Goal: Task Accomplishment & Management: Manage account settings

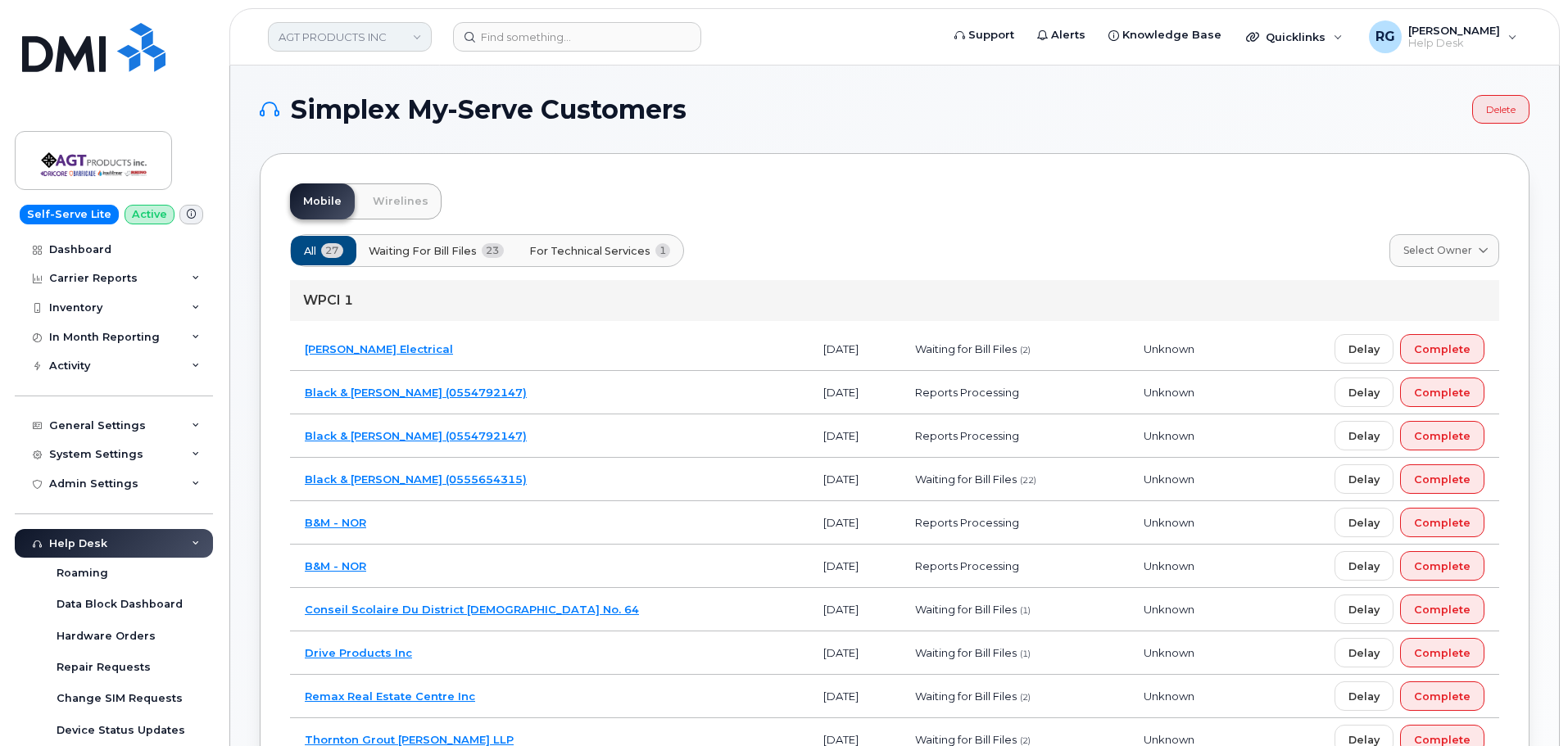
click at [347, 42] on link "AGT PRODUCTS INC" at bounding box center [350, 37] width 164 height 30
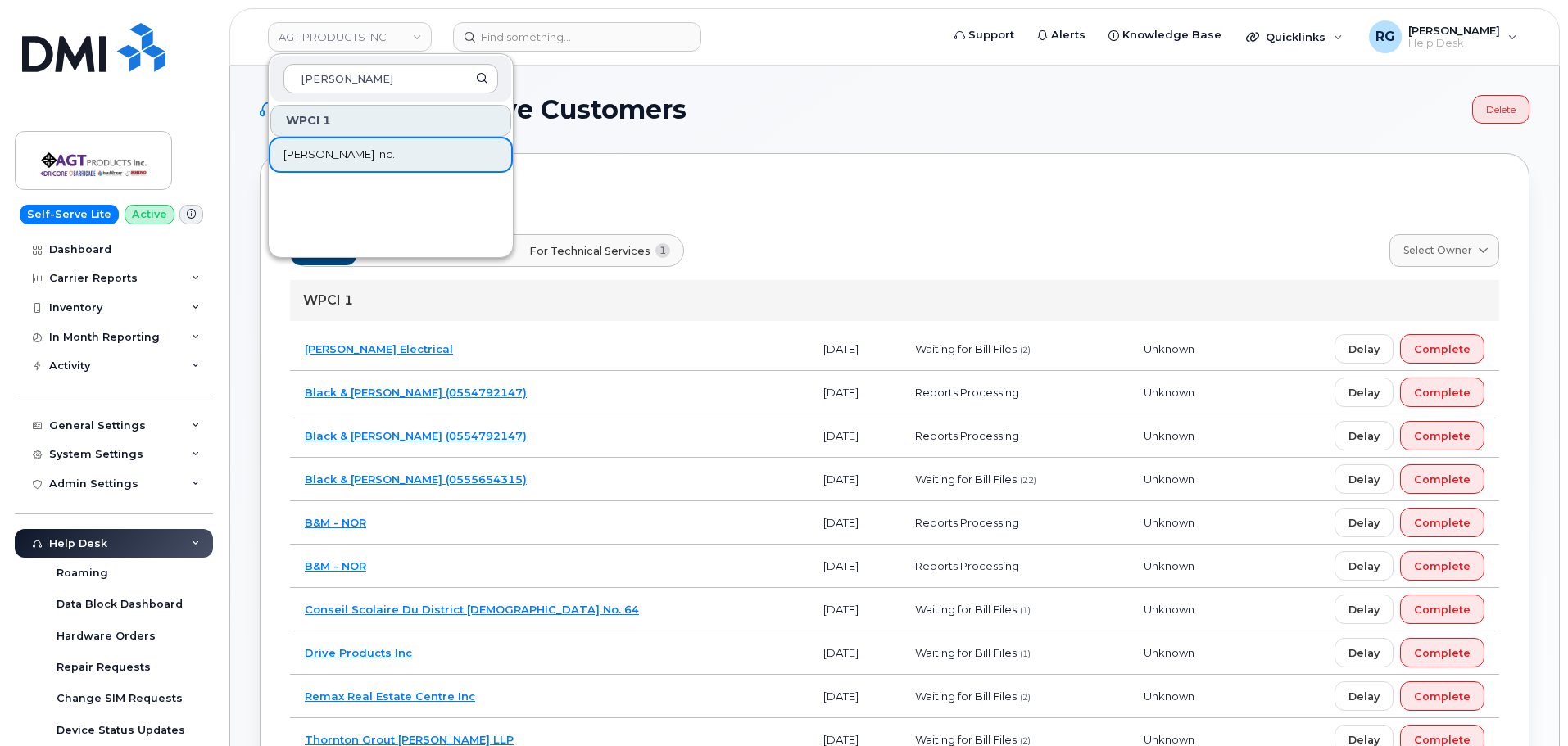
type input "Vipond"
click at [325, 157] on span "[PERSON_NAME] Inc." at bounding box center [339, 155] width 111 height 16
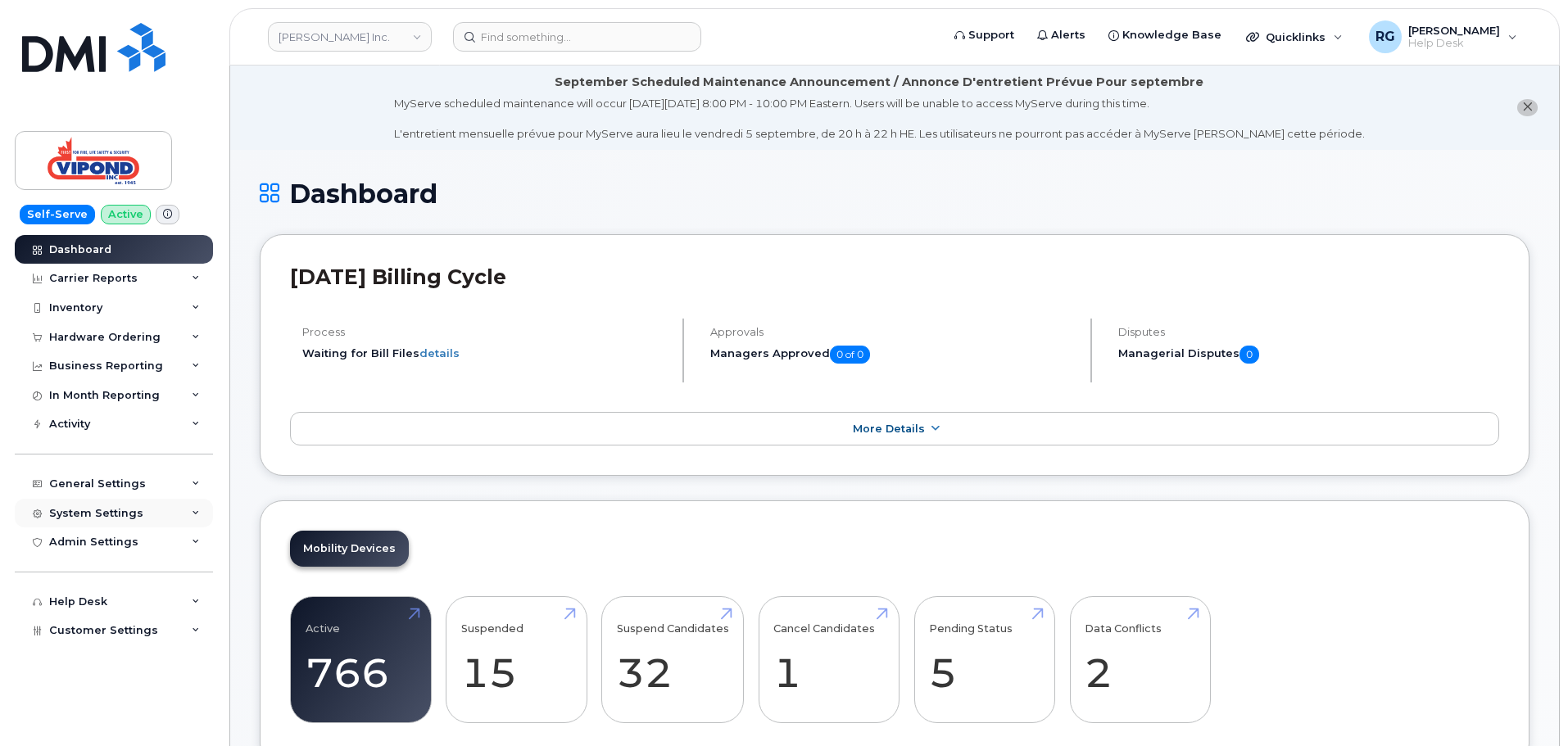
click at [108, 507] on div "System Settings" at bounding box center [96, 514] width 94 height 13
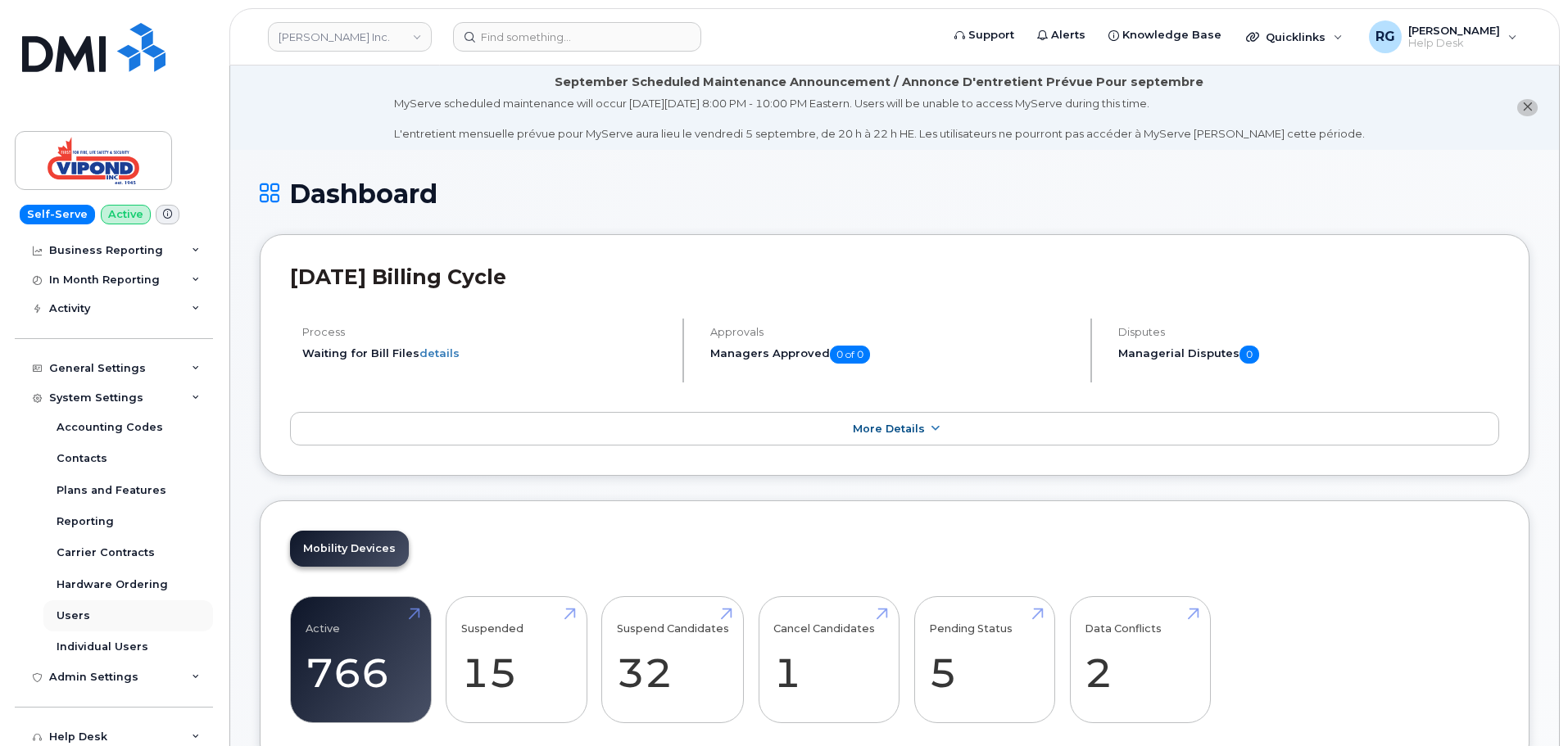
scroll to position [149, 0]
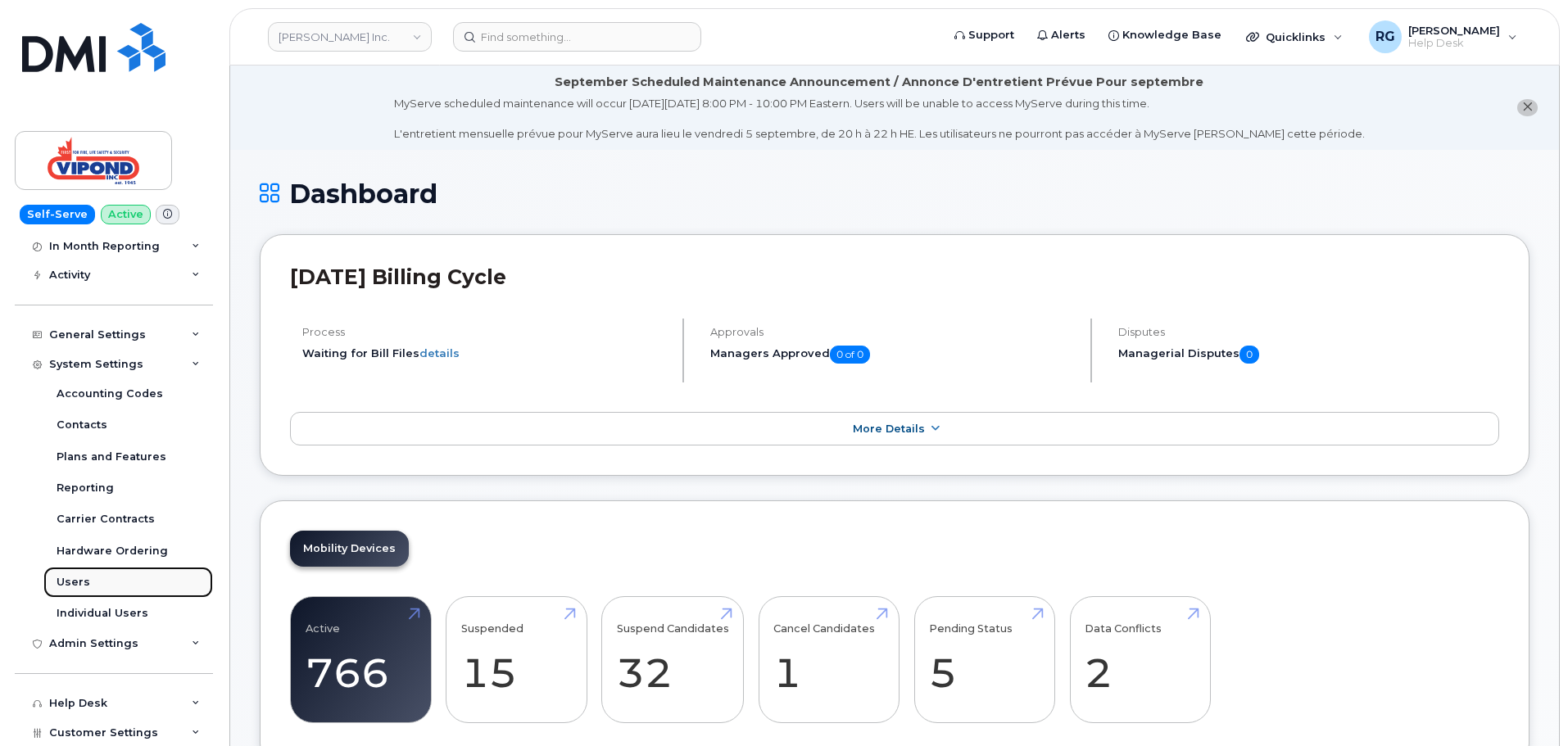
click at [91, 585] on link "Users" at bounding box center [127, 582] width 169 height 31
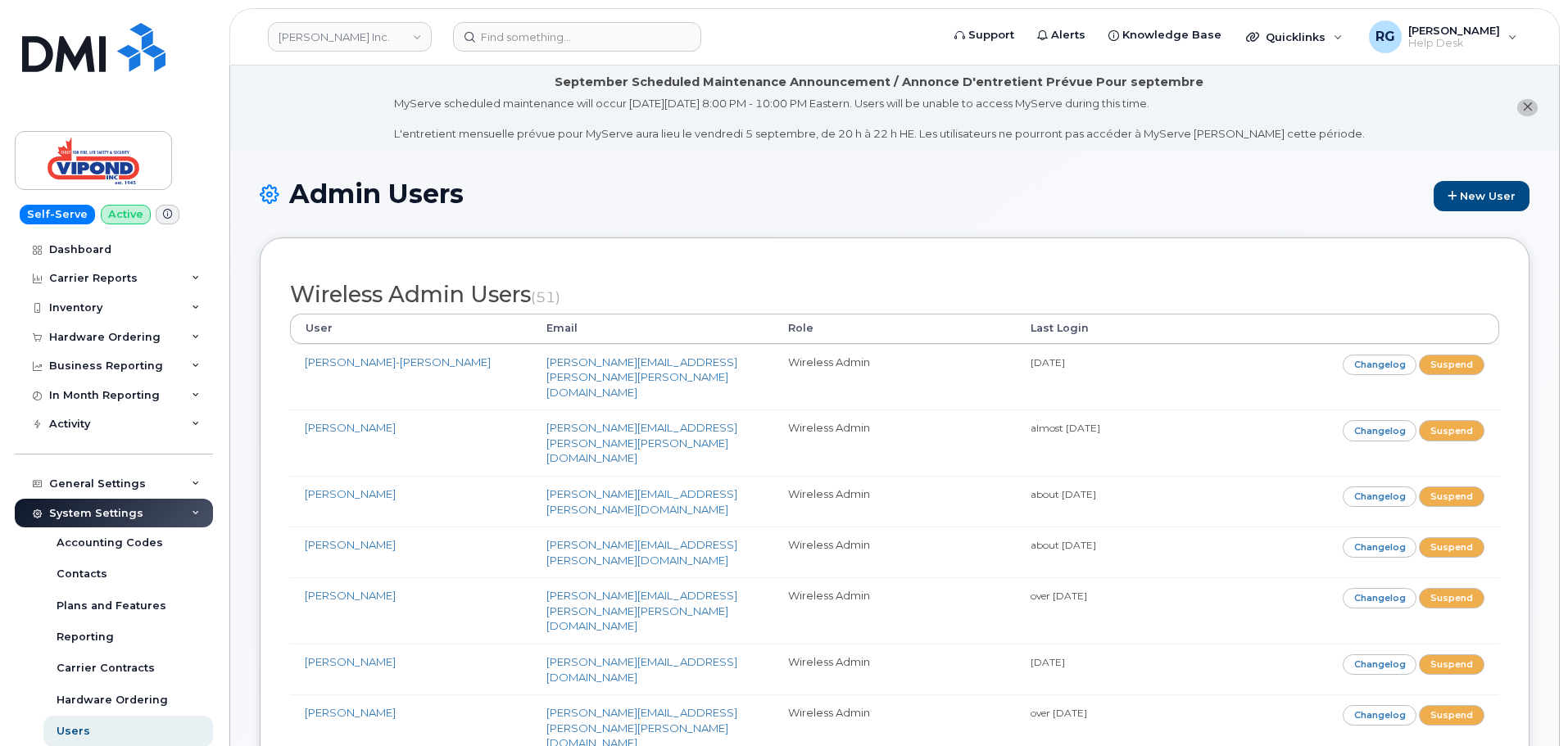
click at [561, 201] on h1 "Admin Users New User" at bounding box center [895, 195] width 1269 height 32
